Goal: Find specific page/section: Find specific page/section

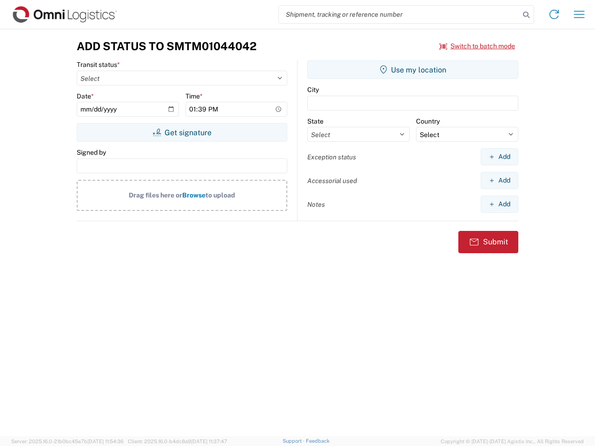
click at [399, 14] on input "search" at bounding box center [399, 15] width 241 height 18
click at [526, 15] on icon at bounding box center [526, 14] width 13 height 13
click at [554, 14] on icon at bounding box center [554, 14] width 15 height 15
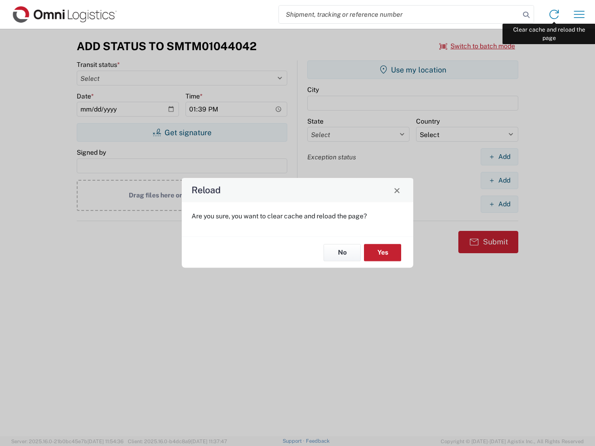
click at [579, 14] on div "Reload Are you sure, you want to clear cache and reload the page? No Yes" at bounding box center [297, 223] width 595 height 446
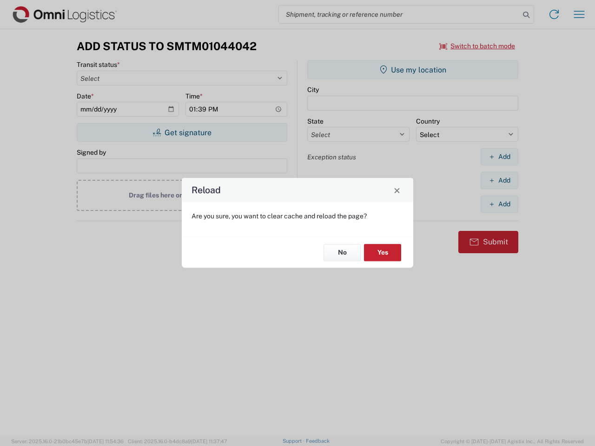
click at [477, 46] on div "Reload Are you sure, you want to clear cache and reload the page? No Yes" at bounding box center [297, 223] width 595 height 446
click at [182, 132] on div "Reload Are you sure, you want to clear cache and reload the page? No Yes" at bounding box center [297, 223] width 595 height 446
click at [413, 70] on div "Reload Are you sure, you want to clear cache and reload the page? No Yes" at bounding box center [297, 223] width 595 height 446
click at [499, 157] on div "Reload Are you sure, you want to clear cache and reload the page? No Yes" at bounding box center [297, 223] width 595 height 446
click at [499, 180] on div "Reload Are you sure, you want to clear cache and reload the page? No Yes" at bounding box center [297, 223] width 595 height 446
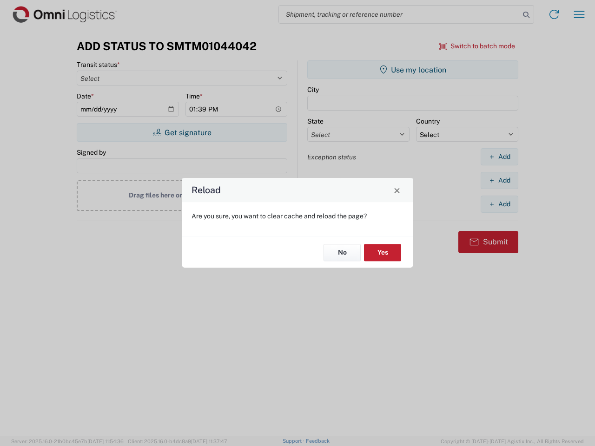
click at [499, 204] on div "Reload Are you sure, you want to clear cache and reload the page? No Yes" at bounding box center [297, 223] width 595 height 446
